Goal: Find specific page/section

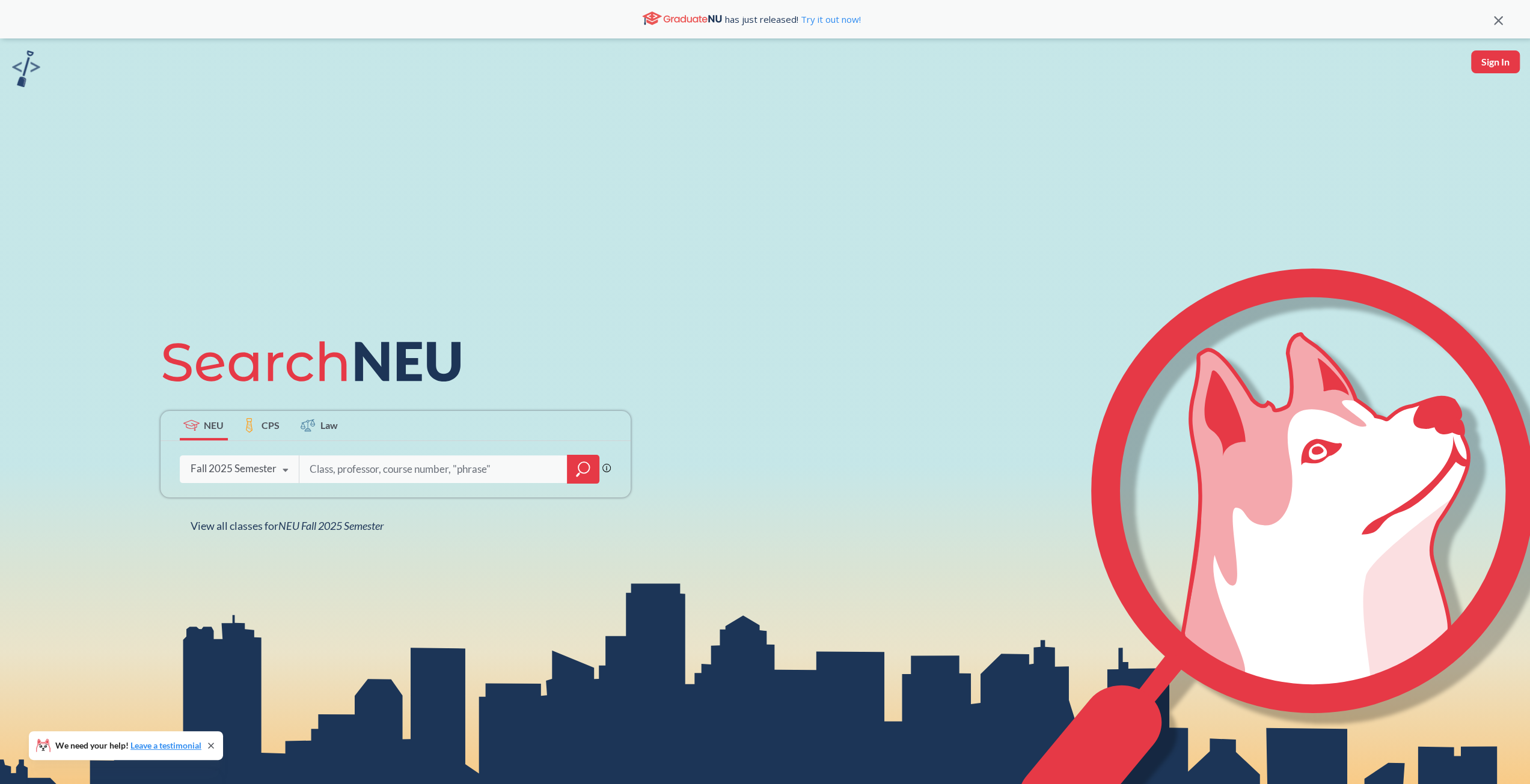
click at [435, 455] on div at bounding box center [449, 469] width 300 height 28
click at [530, 275] on div "NEU CPS Law Phrase search guarantees the exact search appears in the results. E…" at bounding box center [765, 430] width 1530 height 784
click at [366, 465] on input "search" at bounding box center [433, 469] width 250 height 25
click at [510, 358] on div "NEU CPS Law Phrase search guarantees the exact search appears in the results. E…" at bounding box center [395, 430] width 485 height 204
click at [276, 422] on span "CPS" at bounding box center [271, 425] width 18 height 14
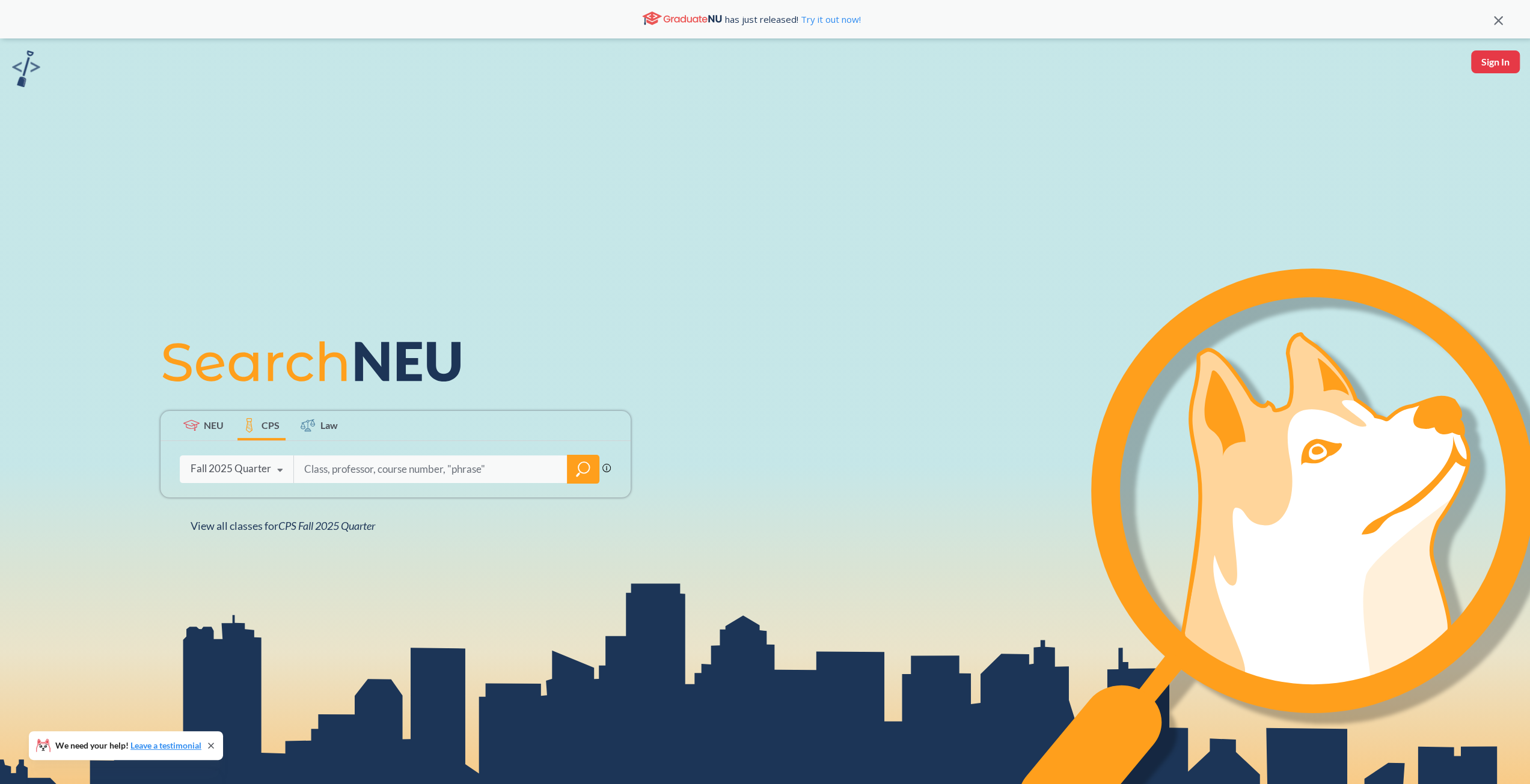
click at [312, 422] on icon at bounding box center [307, 425] width 15 height 15
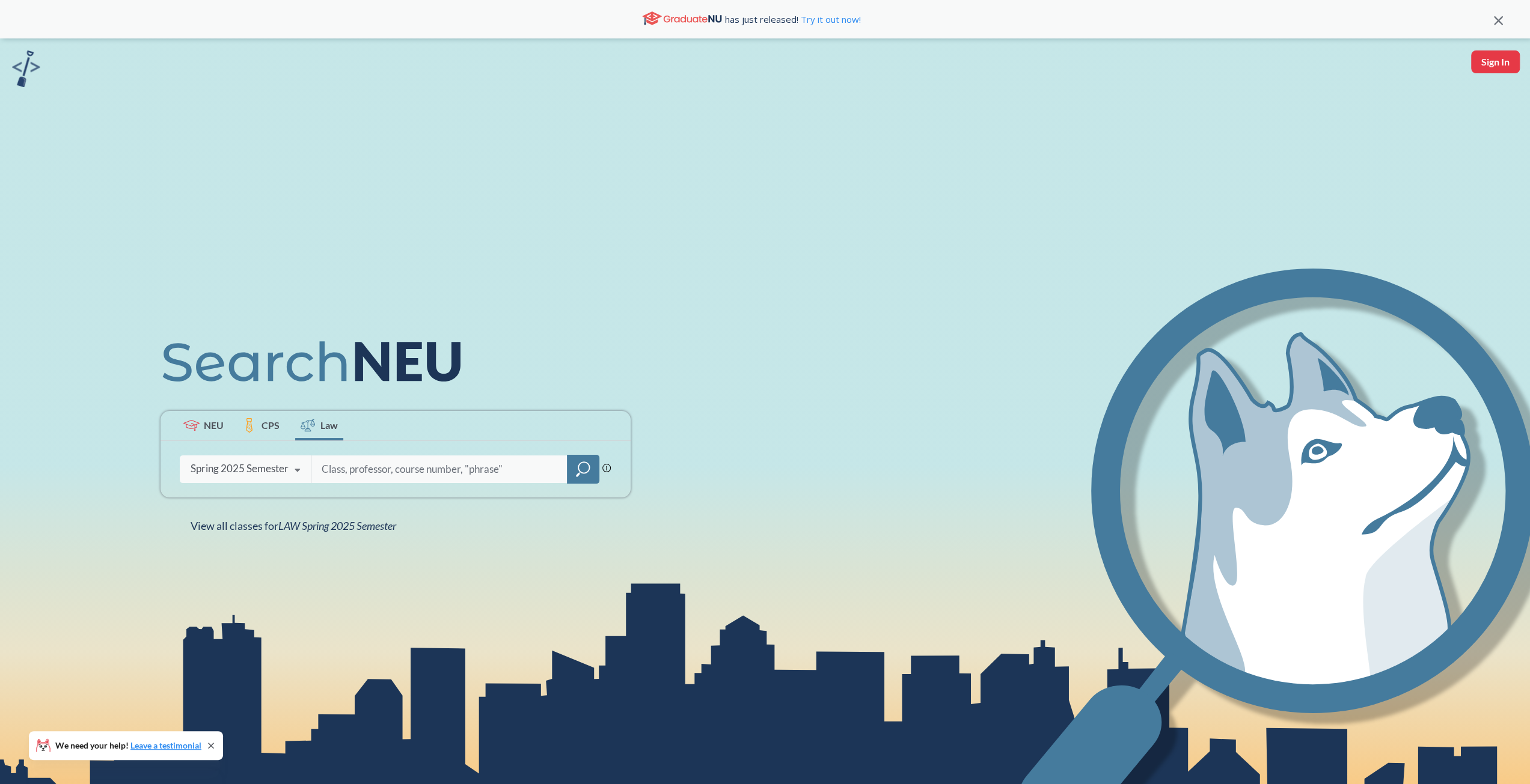
click at [214, 427] on span "NEU" at bounding box center [213, 425] width 20 height 14
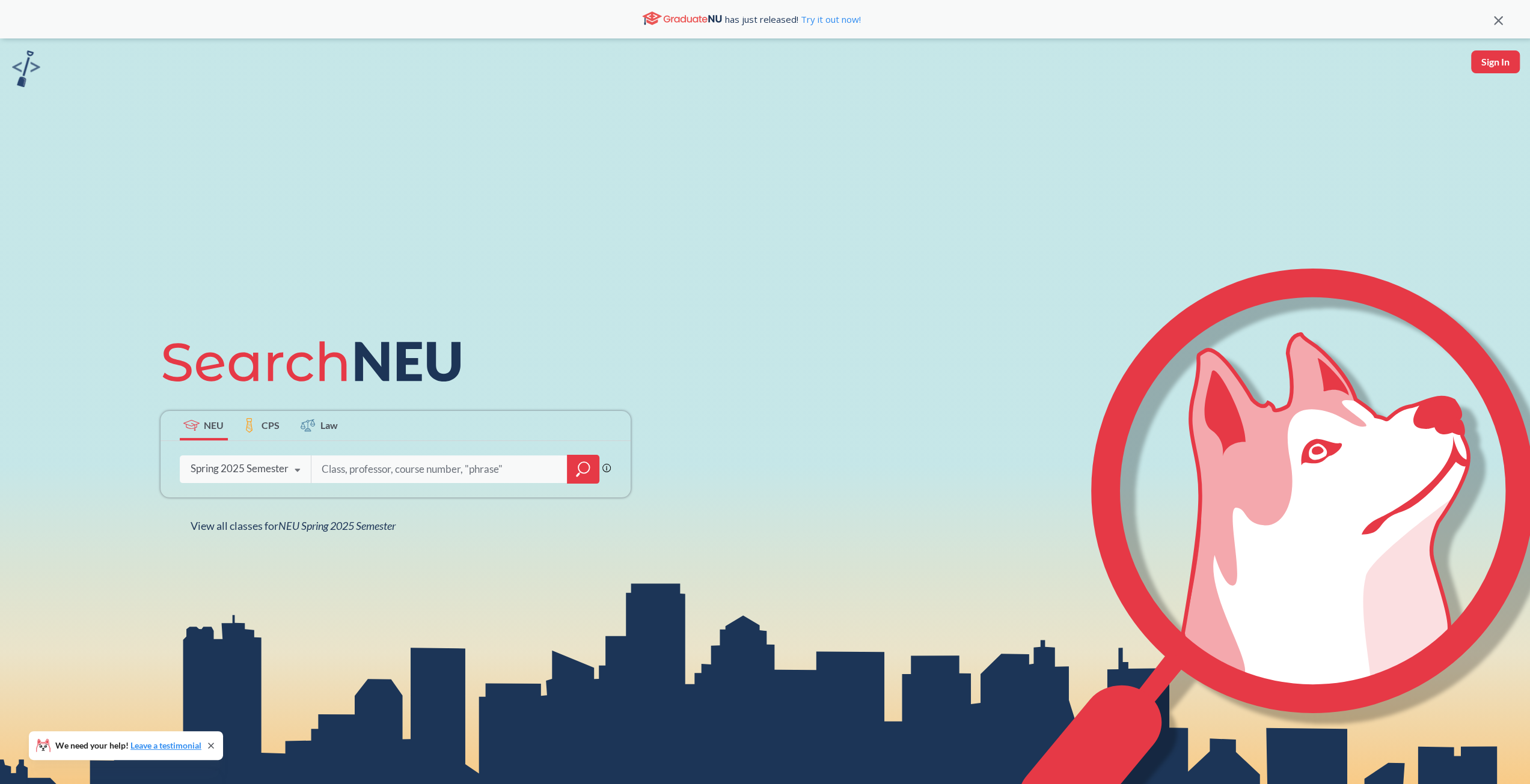
click at [335, 466] on input "search" at bounding box center [440, 469] width 238 height 25
